Goal: Information Seeking & Learning: Understand process/instructions

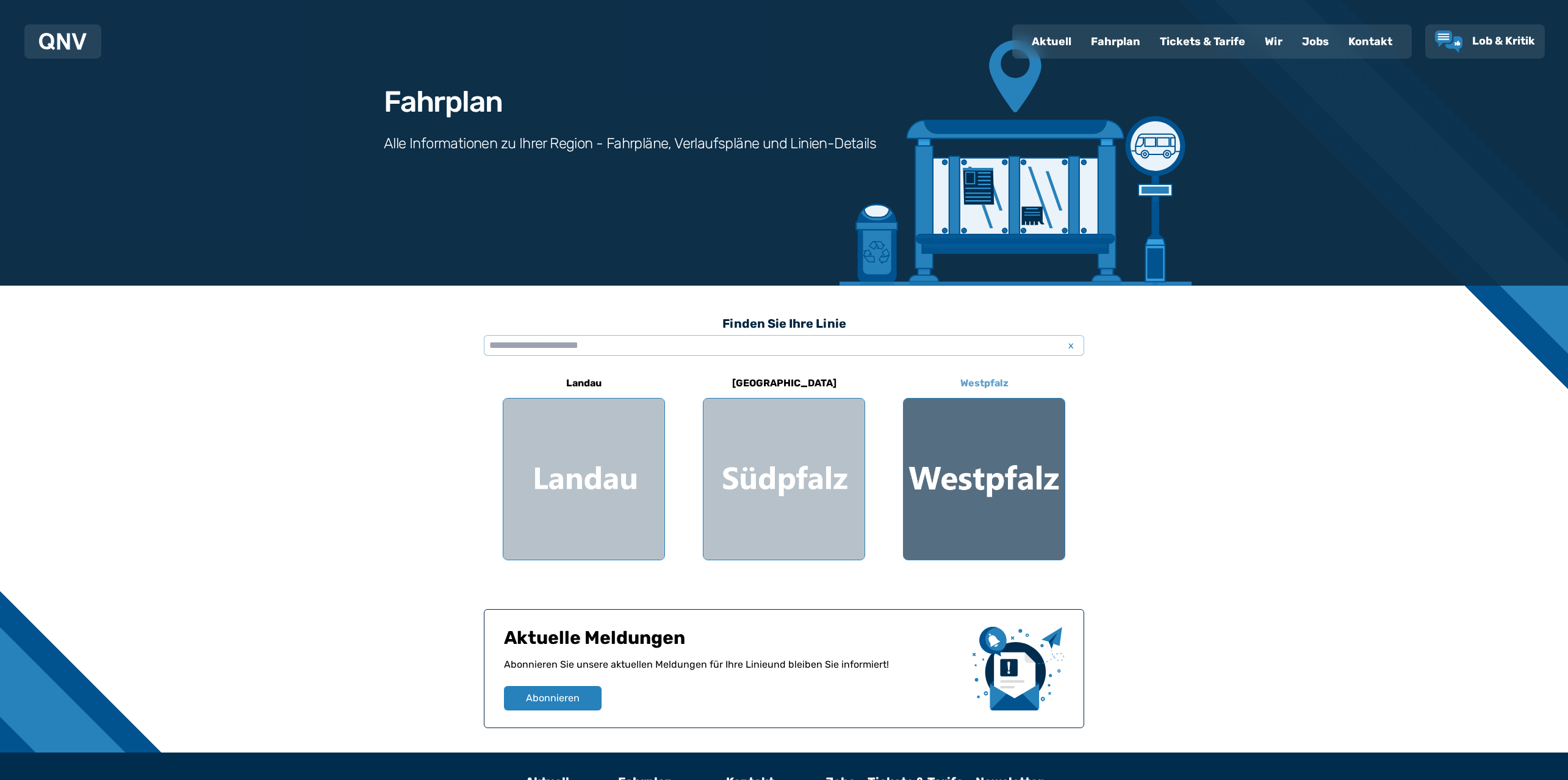
scroll to position [63, 0]
click at [962, 429] on div at bounding box center [984, 479] width 161 height 161
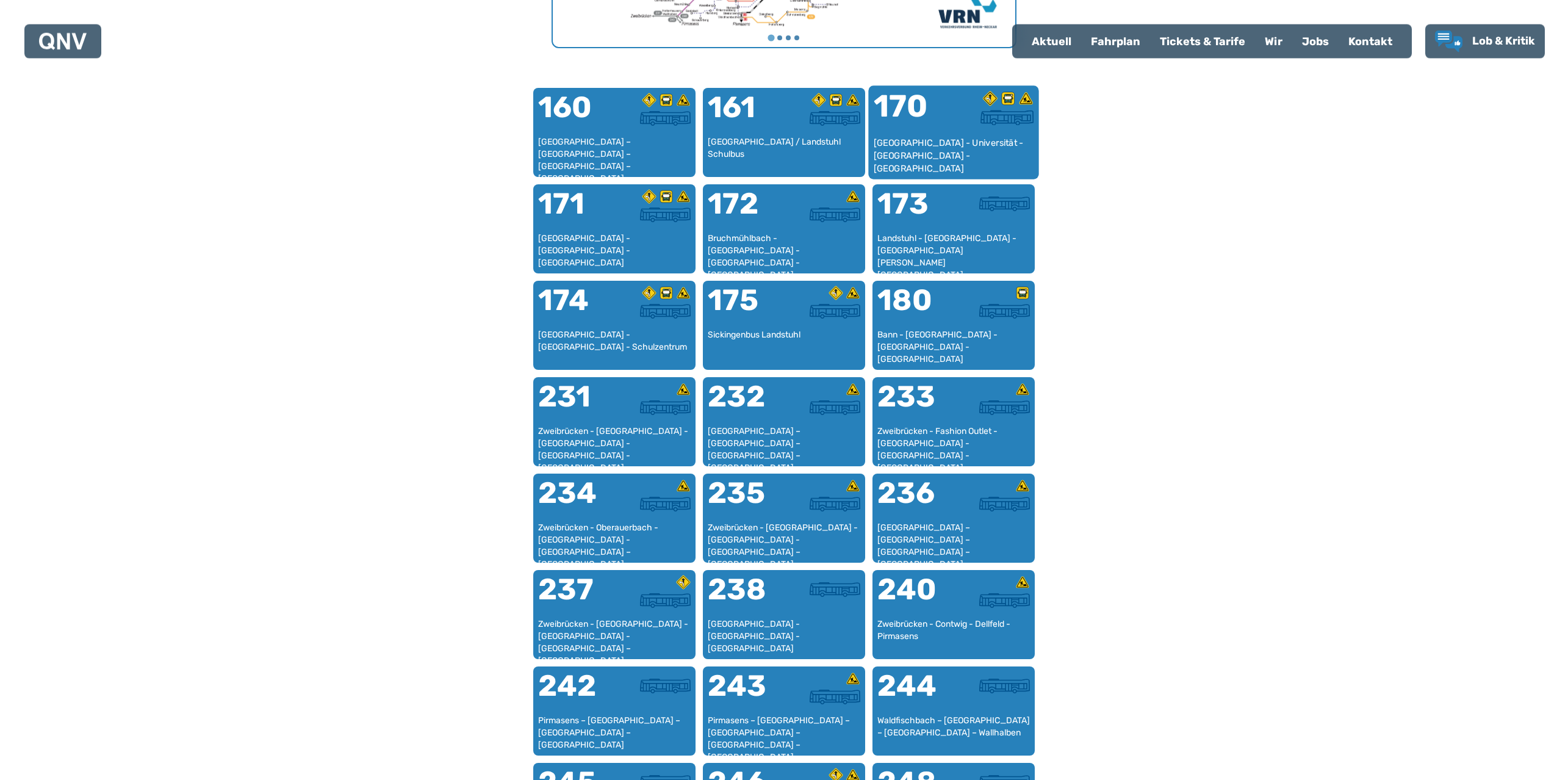
click at [919, 144] on div "[GEOGRAPHIC_DATA] - Universität - [GEOGRAPHIC_DATA] - [GEOGRAPHIC_DATA]" at bounding box center [954, 156] width 161 height 37
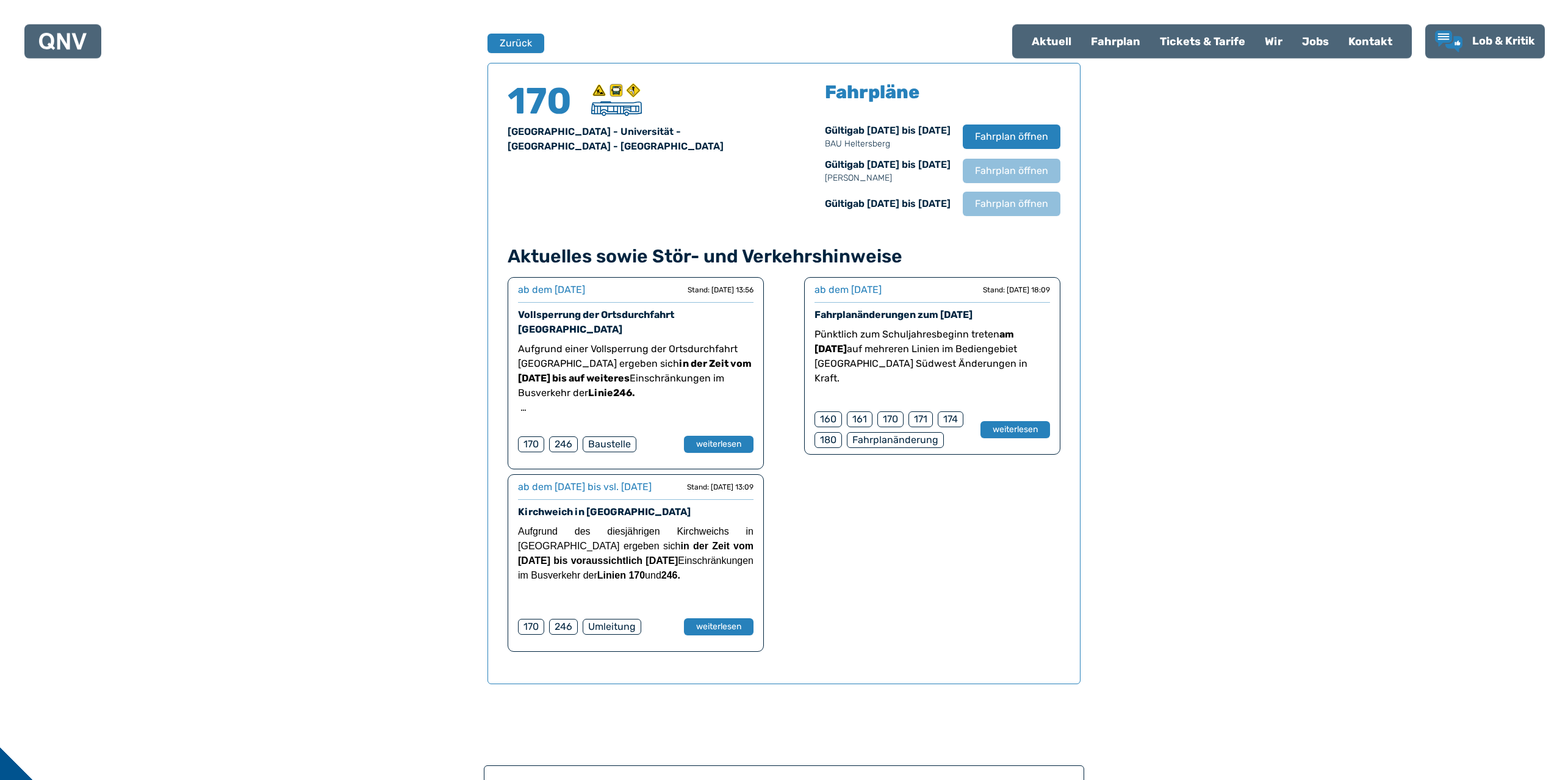
scroll to position [805, 0]
click at [994, 197] on span "Fahrplan öffnen" at bounding box center [1012, 202] width 74 height 15
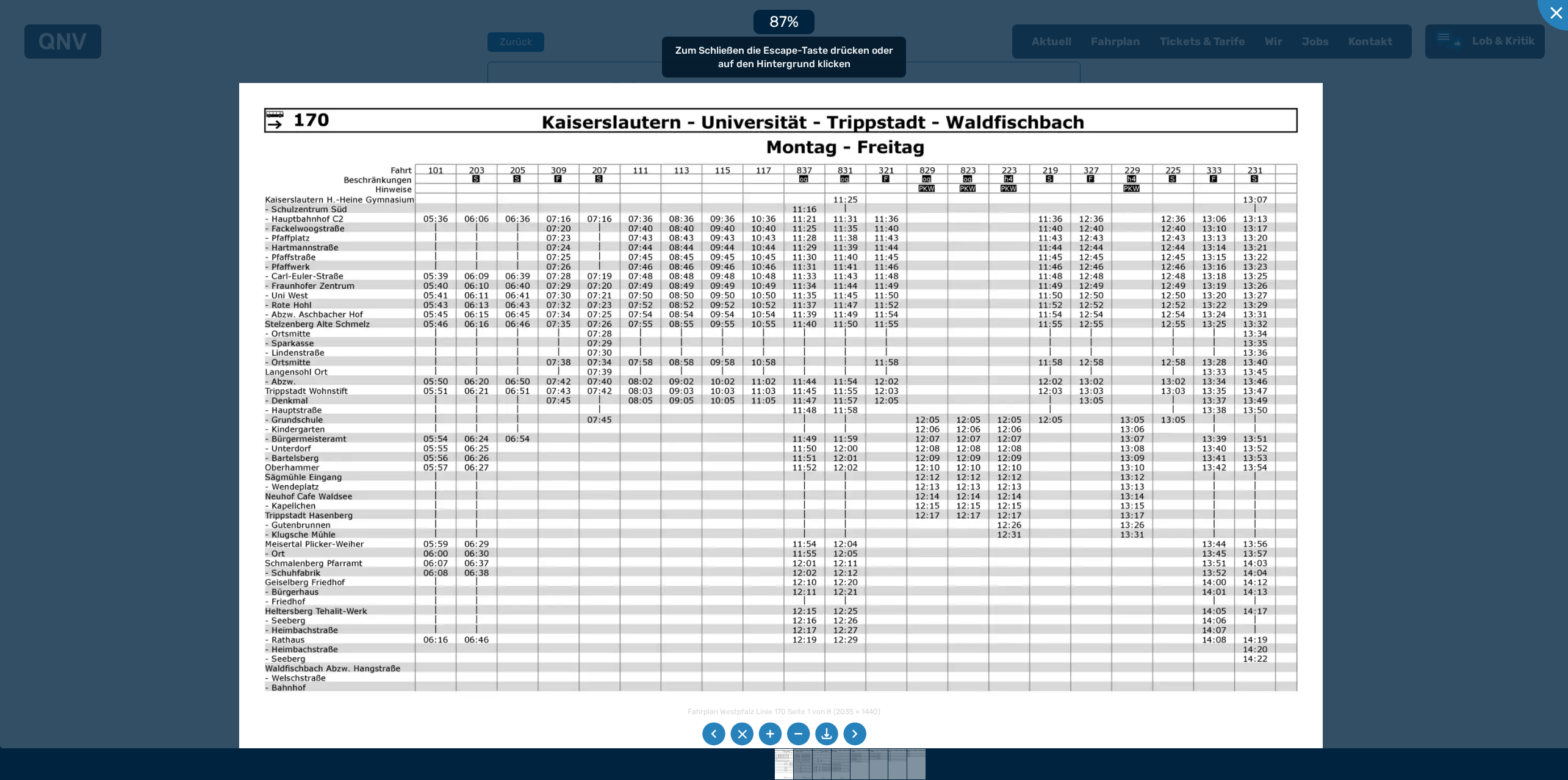
click at [686, 262] on img at bounding box center [780, 467] width 1083 height 767
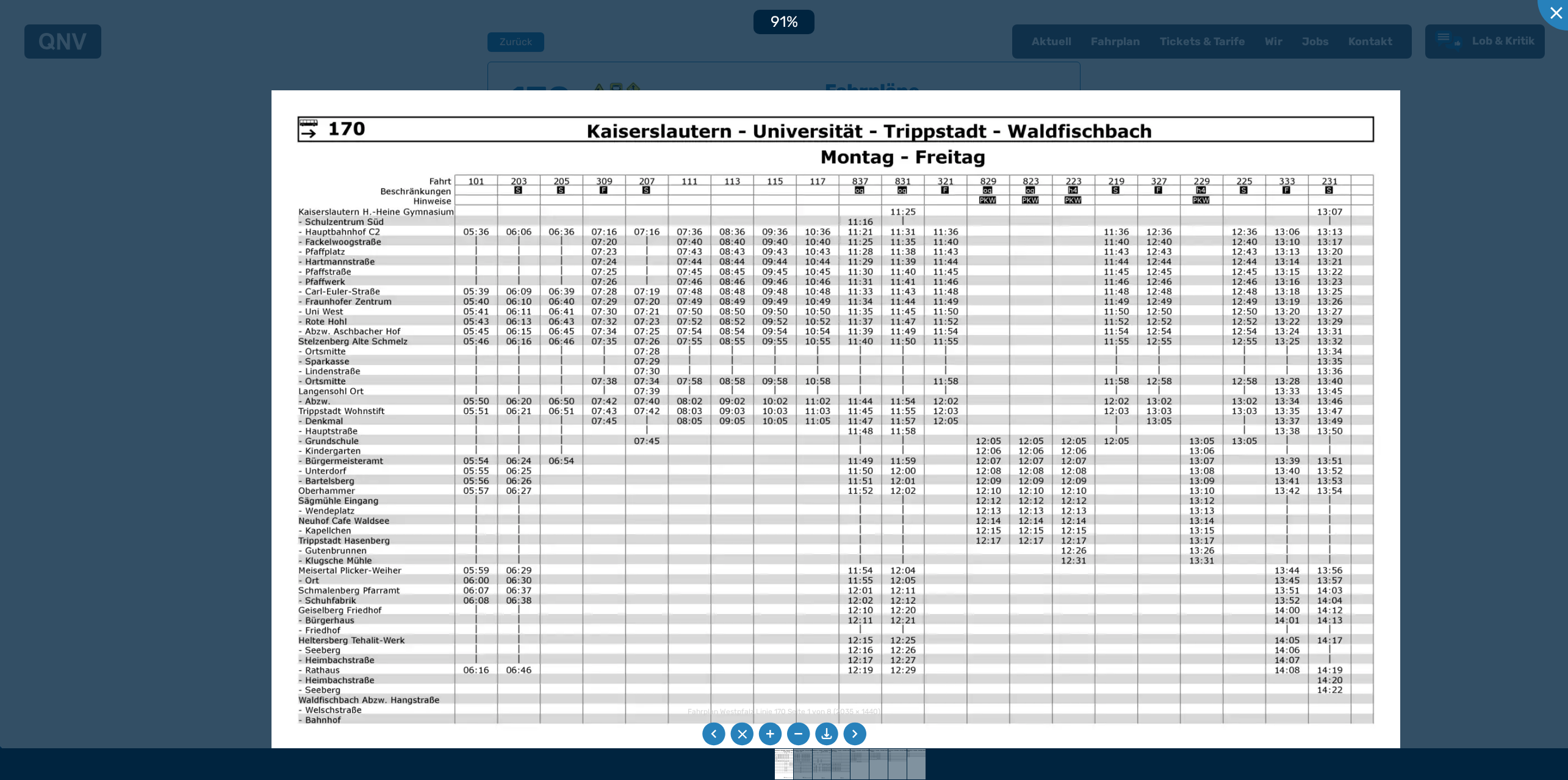
click at [862, 735] on li at bounding box center [854, 734] width 23 height 23
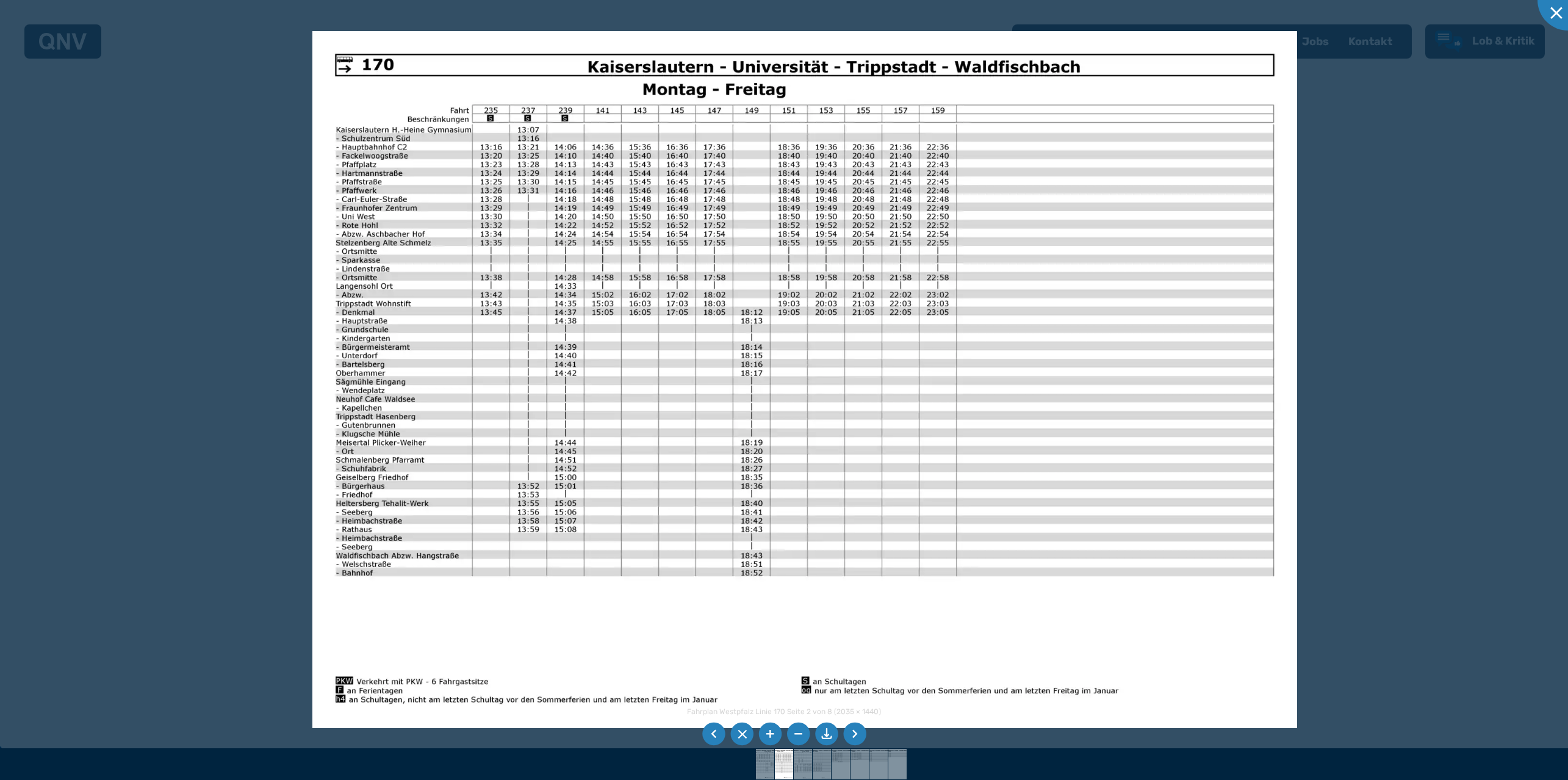
click at [861, 724] on li at bounding box center [854, 734] width 23 height 23
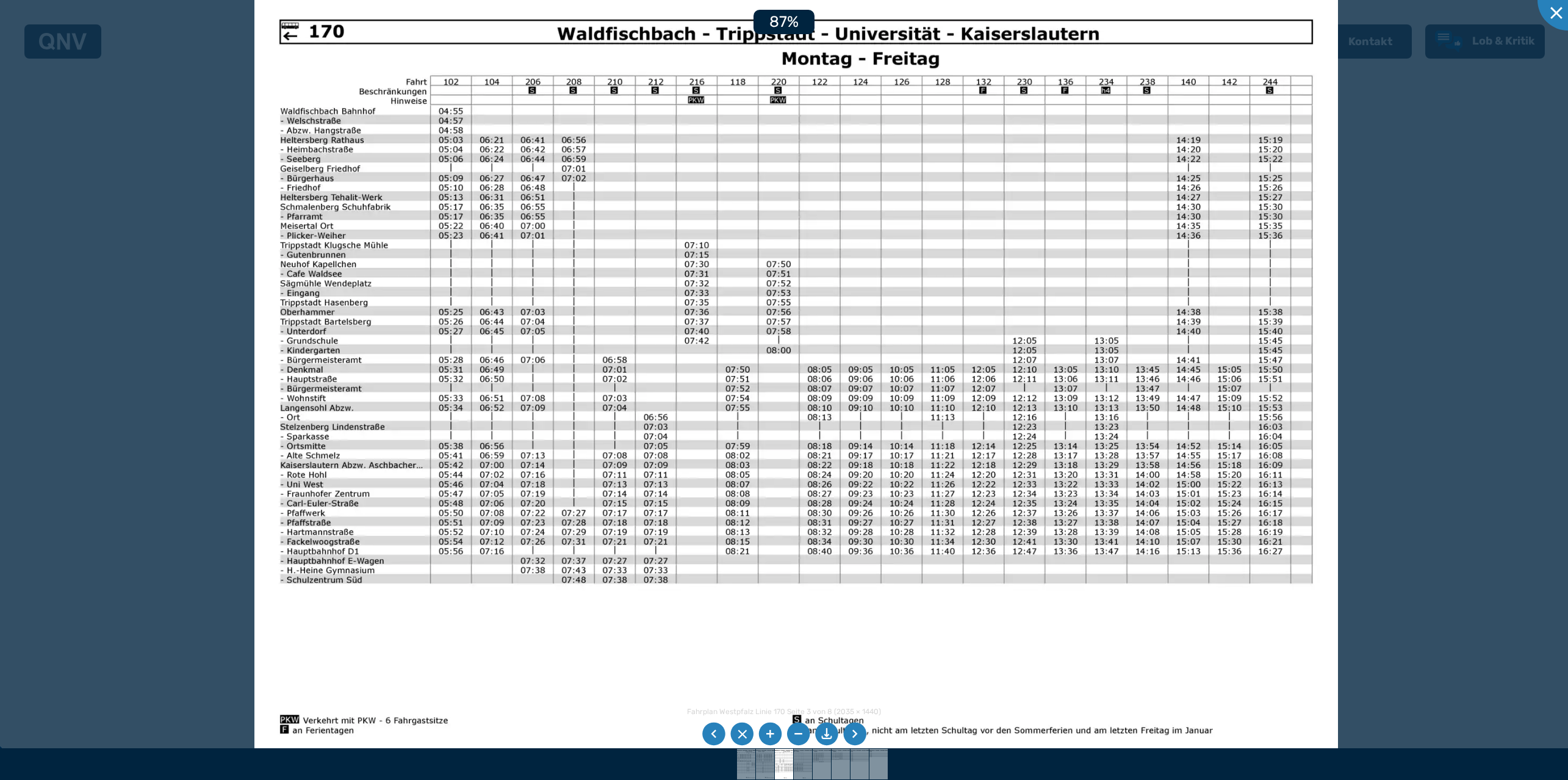
click at [910, 389] on img at bounding box center [796, 378] width 1083 height 767
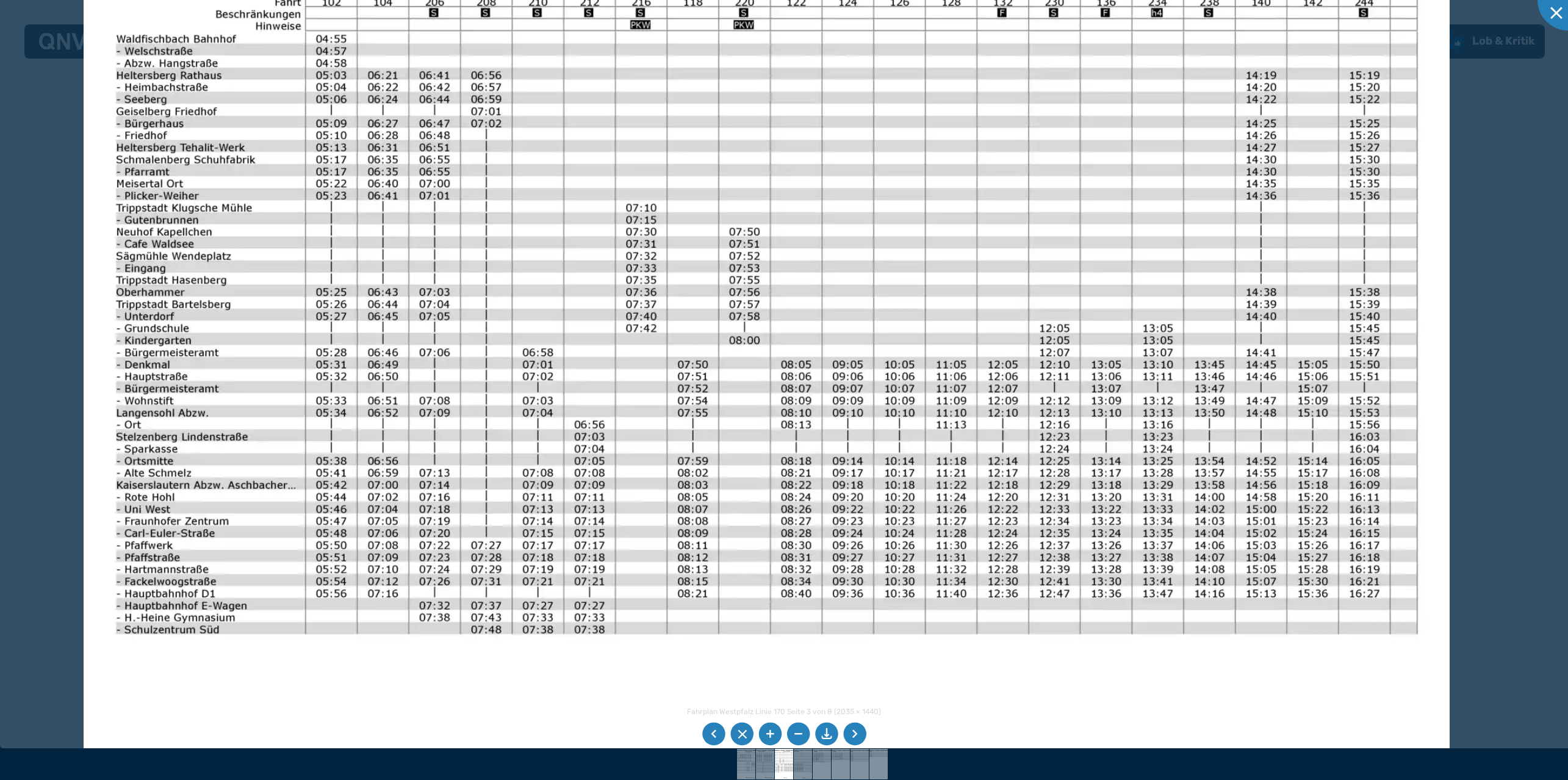
click at [900, 375] on img at bounding box center [766, 375] width 1366 height 967
